Goal: Transaction & Acquisition: Purchase product/service

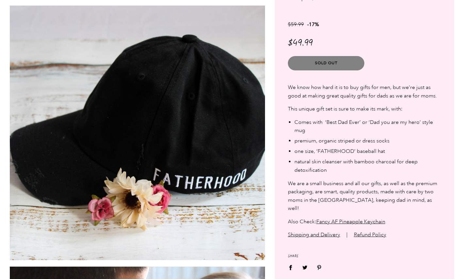
scroll to position [838, 0]
